Goal: Find specific page/section

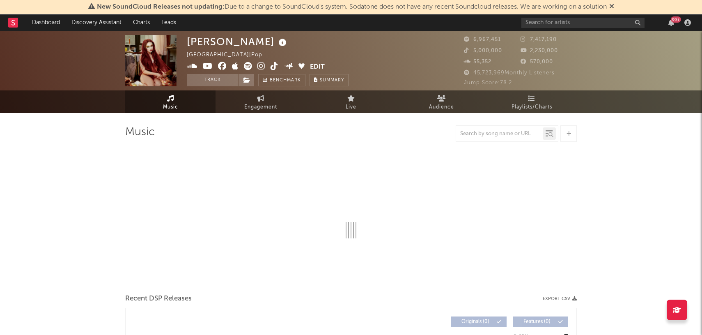
click at [9, 23] on rect at bounding box center [13, 23] width 10 height 10
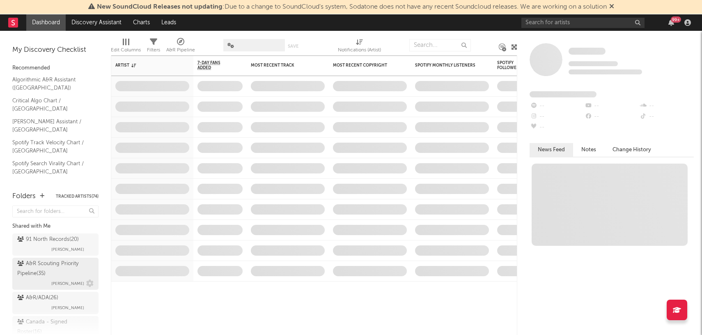
scroll to position [62, 0]
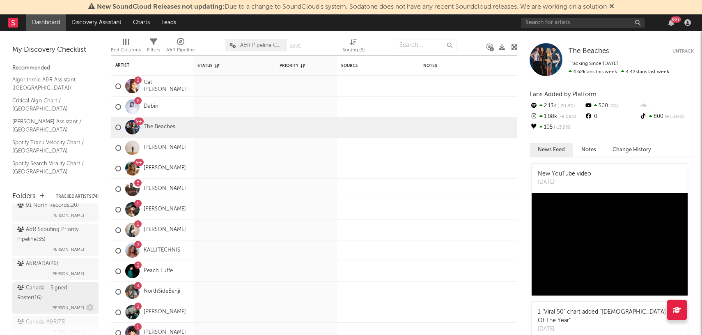
scroll to position [32, 0]
click at [49, 262] on div "A&R/ADA ( 26 )" at bounding box center [37, 265] width 41 height 10
